Goal: Information Seeking & Learning: Understand process/instructions

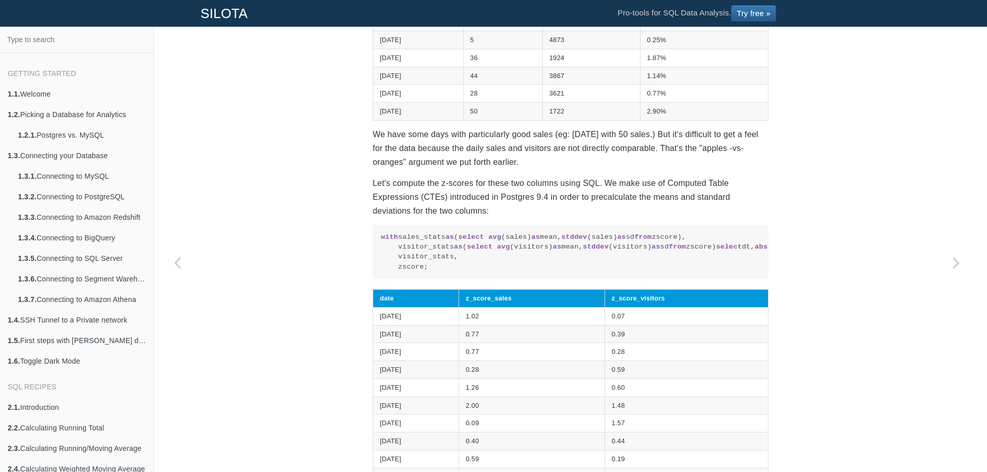
scroll to position [588, 0]
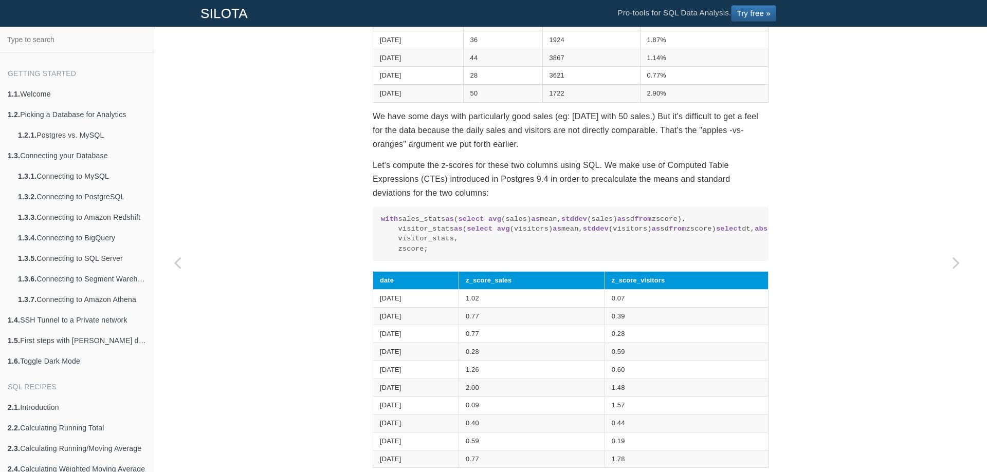
drag, startPoint x: 439, startPoint y: 348, endPoint x: 370, endPoint y: 222, distance: 143.3
click at [373, 222] on pre "with sales_stats as ( select avg (sales) as mean, stddev (sales) as sd from zsc…" at bounding box center [571, 234] width 396 height 54
click at [512, 229] on code "with sales_stats as ( select avg (sales) as mean, stddev (sales) as sd from zsc…" at bounding box center [570, 234] width 379 height 40
drag, startPoint x: 427, startPoint y: 348, endPoint x: 367, endPoint y: 221, distance: 140.9
click at [367, 221] on div "SQL Recipes Summarizing Data Calculating Z-Score Calculating Z-Score in SQL In …" at bounding box center [570, 124] width 411 height 1320
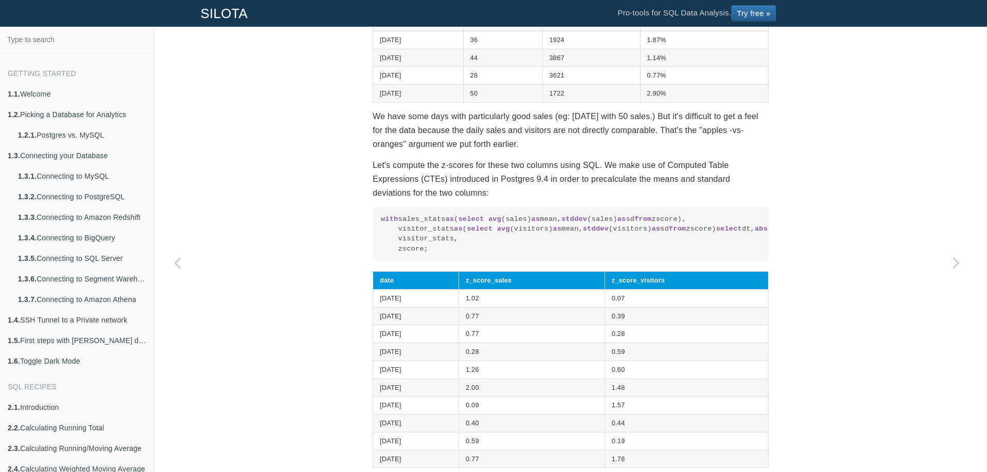
copy code "with sales_stats as ( select avg (sales) as mean, stddev (sales) as sd from zsc…"
click at [491, 254] on code "with sales_stats as ( select avg (sales) as mean, stddev (sales) as sd from zsc…" at bounding box center [570, 234] width 379 height 40
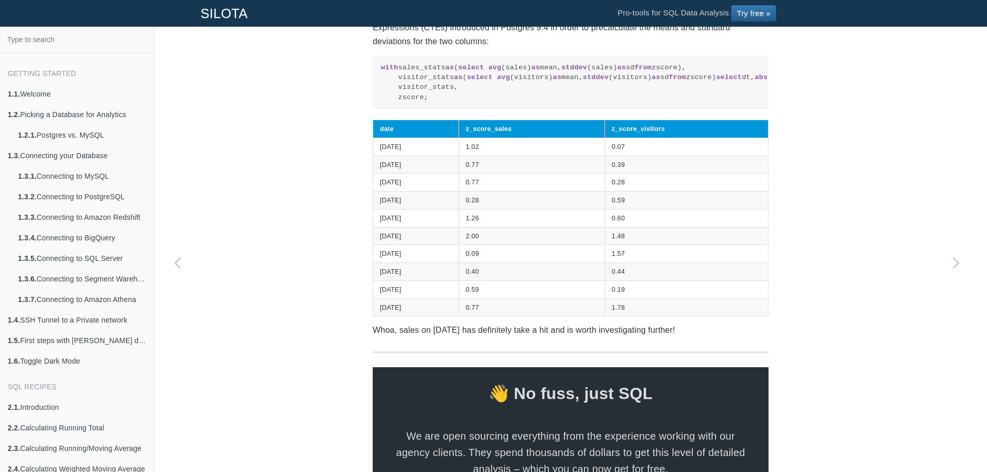
scroll to position [742, 0]
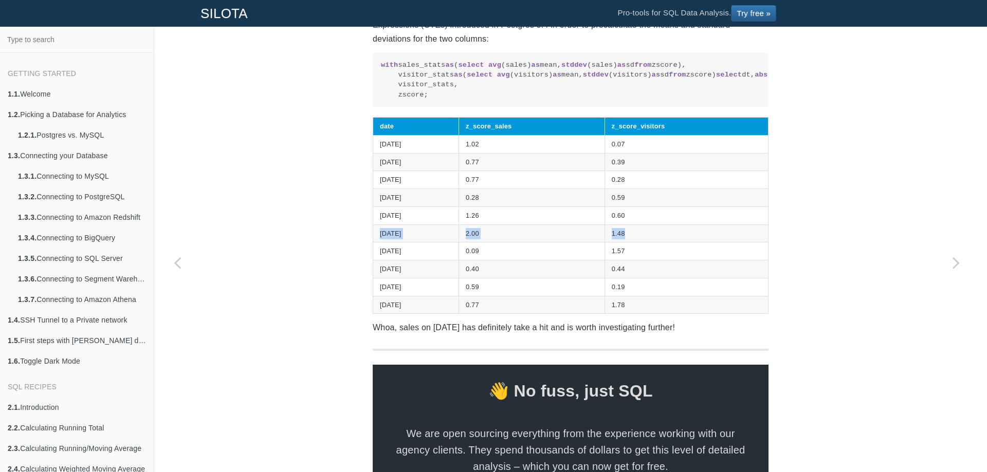
drag, startPoint x: 643, startPoint y: 332, endPoint x: 376, endPoint y: 336, distance: 267.2
click at [376, 243] on tr "[DATE] 2.00 1.48" at bounding box center [570, 234] width 395 height 18
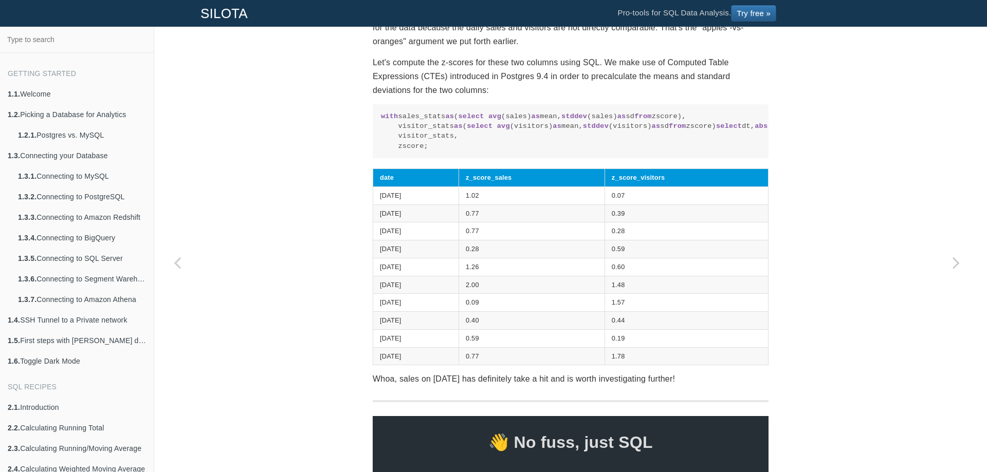
click at [373, 337] on table "date z_score_sales z_score_visitors [DATE] 1.02 0.07 [DATE] 0.77 0.39 [DATE] 0.…" at bounding box center [571, 267] width 396 height 197
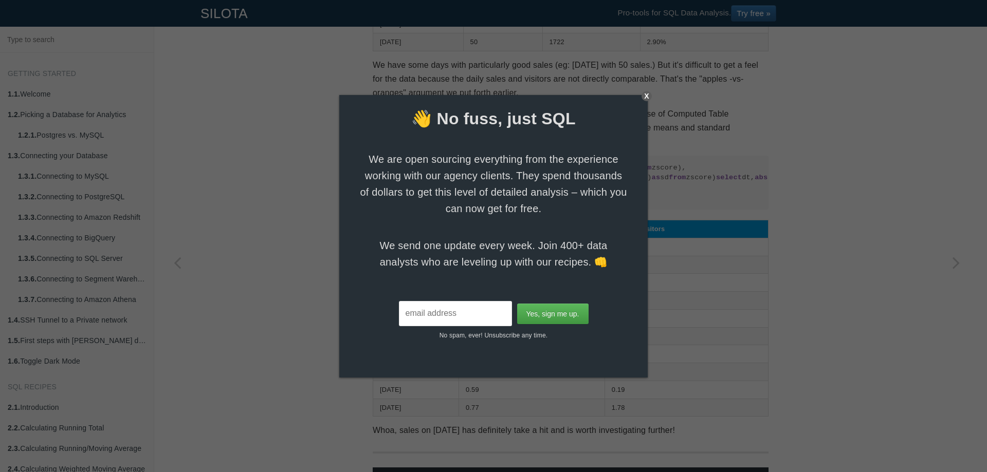
click at [646, 154] on div "👋 No fuss, just SQL We are open sourcing everything from the experience working…" at bounding box center [493, 218] width 308 height 246
click at [644, 96] on div "X" at bounding box center [646, 96] width 10 height 10
